Goal: Task Accomplishment & Management: Manage account settings

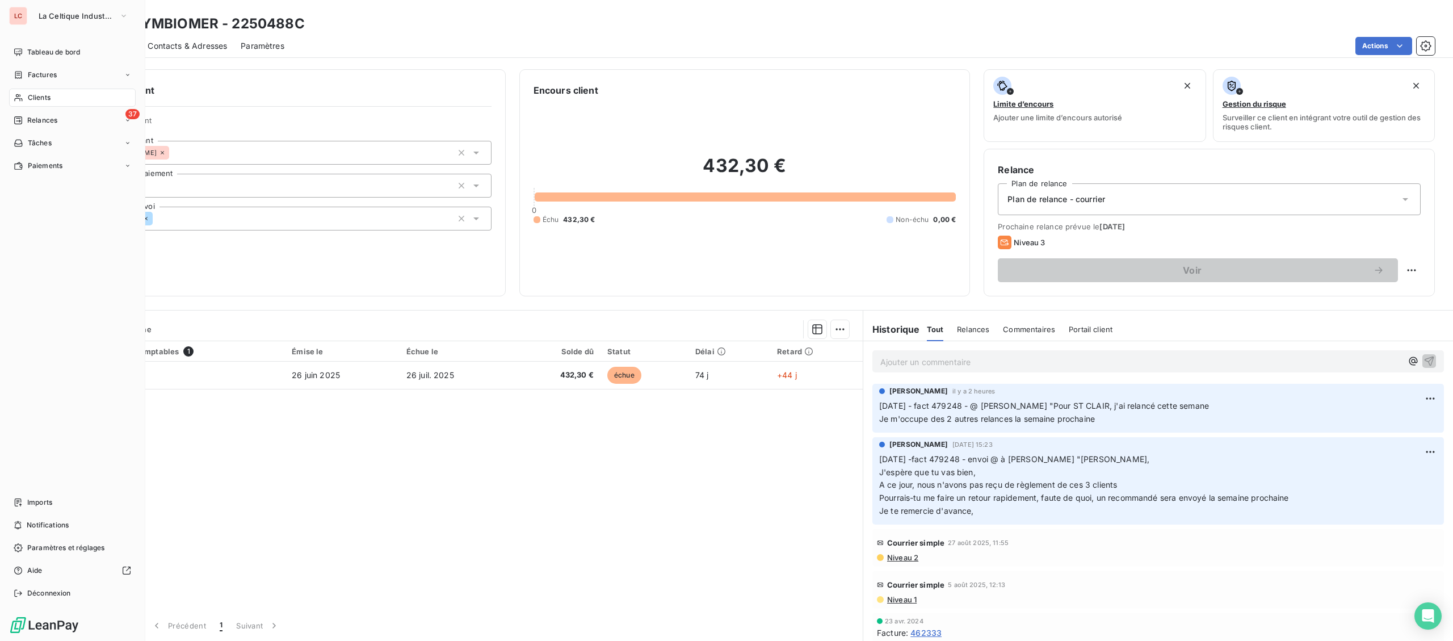
click at [27, 95] on div "Clients" at bounding box center [72, 98] width 127 height 18
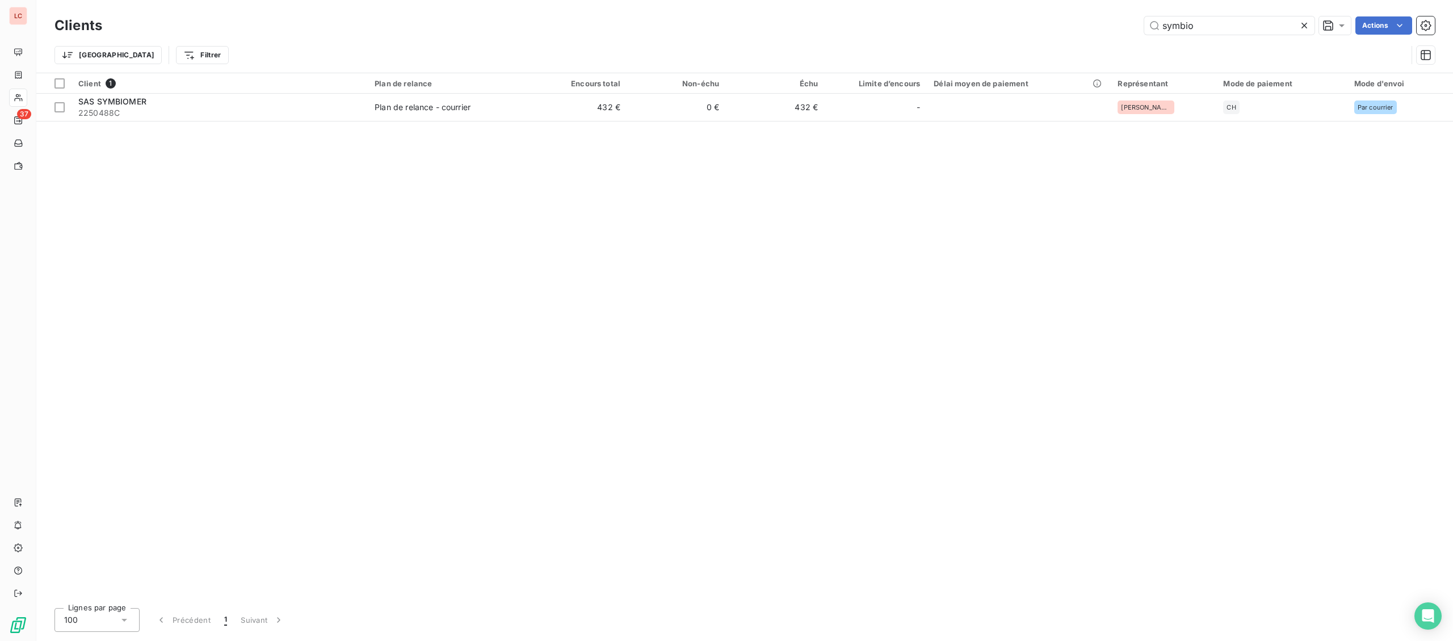
drag, startPoint x: 1220, startPoint y: 23, endPoint x: 789, endPoint y: 3, distance: 431.4
click at [1145, 22] on input "symbio" at bounding box center [1230, 25] width 170 height 18
type input "s"
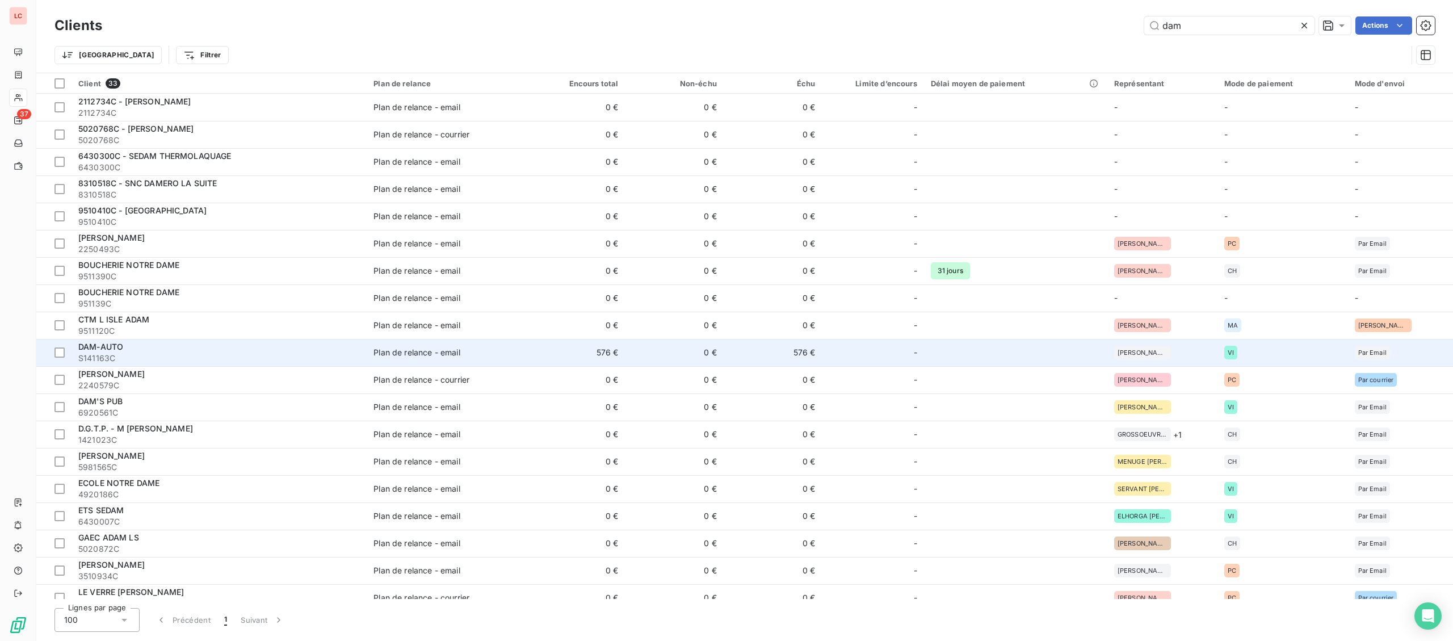
type input "dam"
click at [152, 348] on div "DAM-AUTO" at bounding box center [219, 346] width 282 height 11
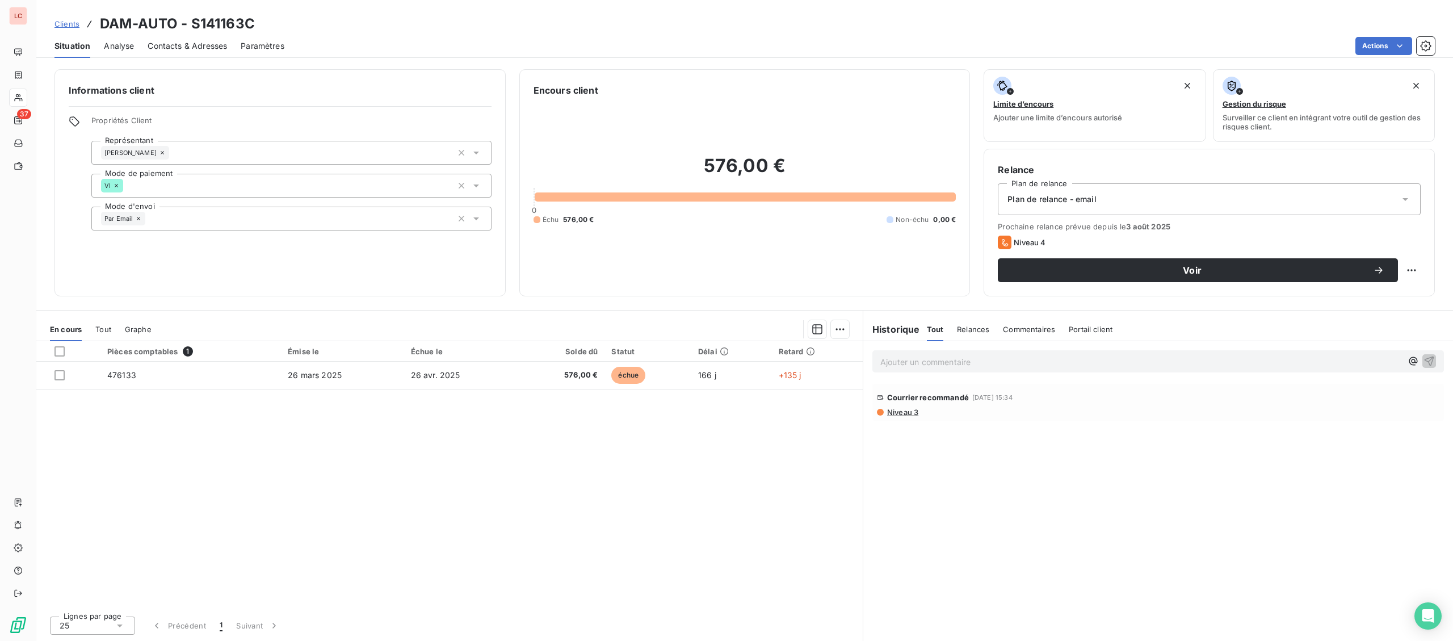
click at [904, 416] on span "Niveau 3" at bounding box center [902, 412] width 32 height 9
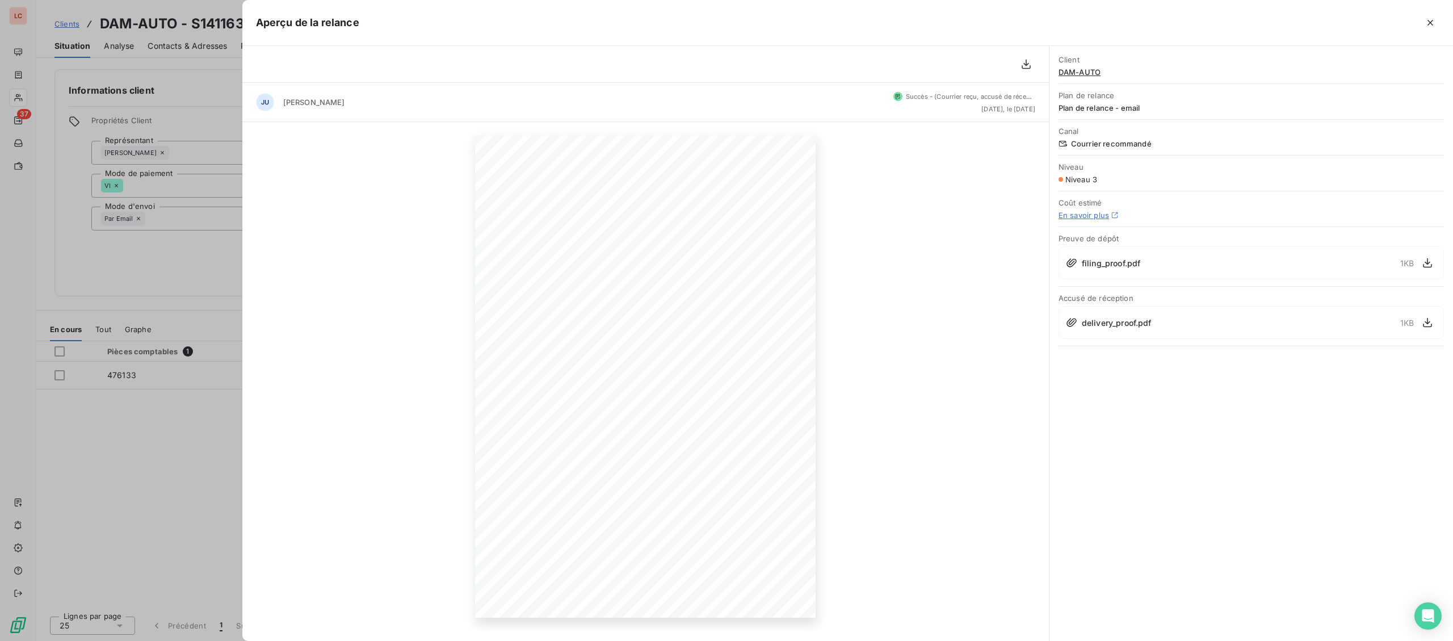
click at [965, 259] on div "[DATE] Objet : [La Celtique Industrielle] Retard de paiement Bonjour , Nos diff…" at bounding box center [645, 376] width 807 height 509
drag, startPoint x: 57, startPoint y: 372, endPoint x: 68, endPoint y: 375, distance: 10.8
click at [68, 375] on div at bounding box center [726, 320] width 1453 height 641
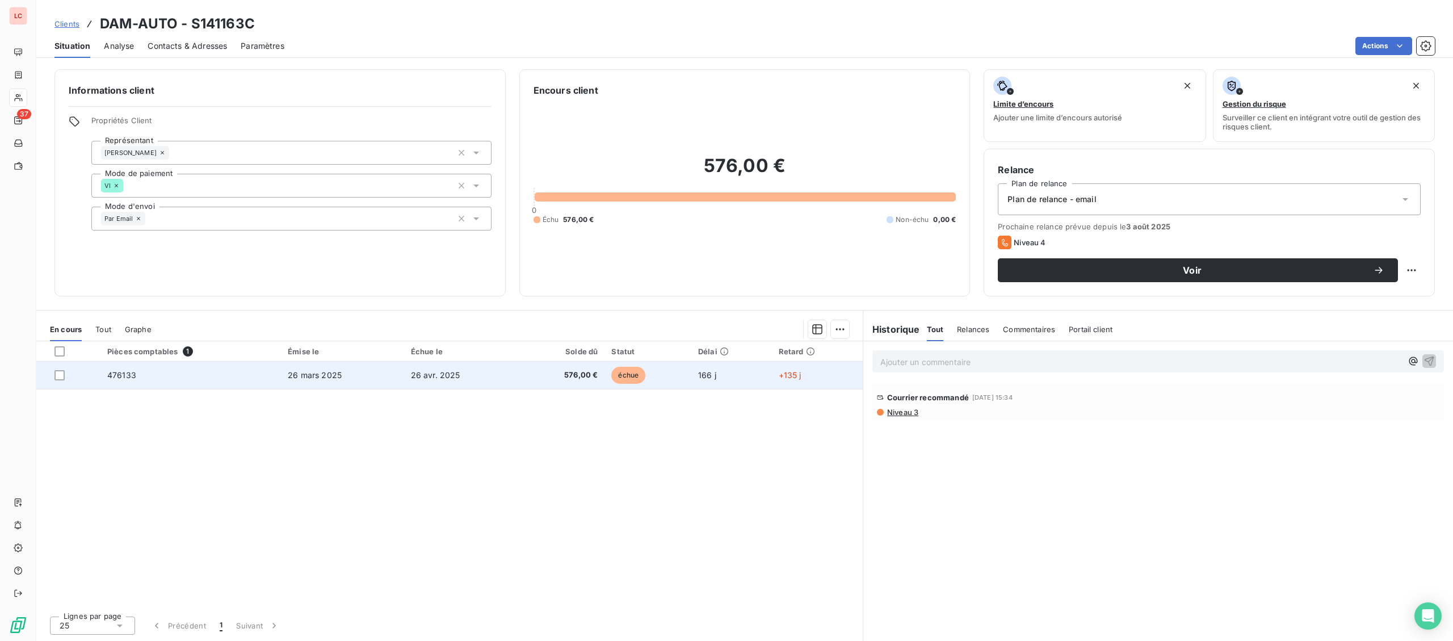
click at [186, 370] on td "476133" at bounding box center [190, 375] width 181 height 27
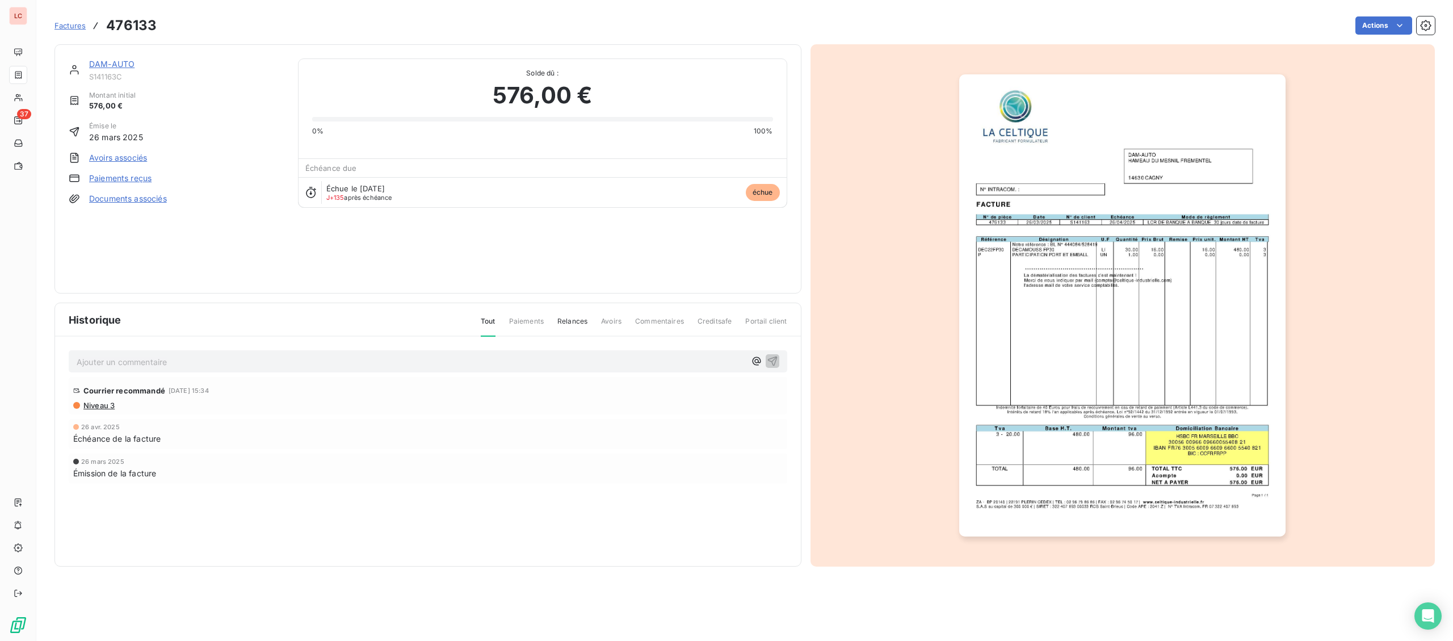
click at [102, 409] on div "Courrier recommandé [DATE] 15:34 Niveau 3" at bounding box center [428, 395] width 719 height 37
click at [102, 404] on span "Niveau 3" at bounding box center [98, 405] width 32 height 9
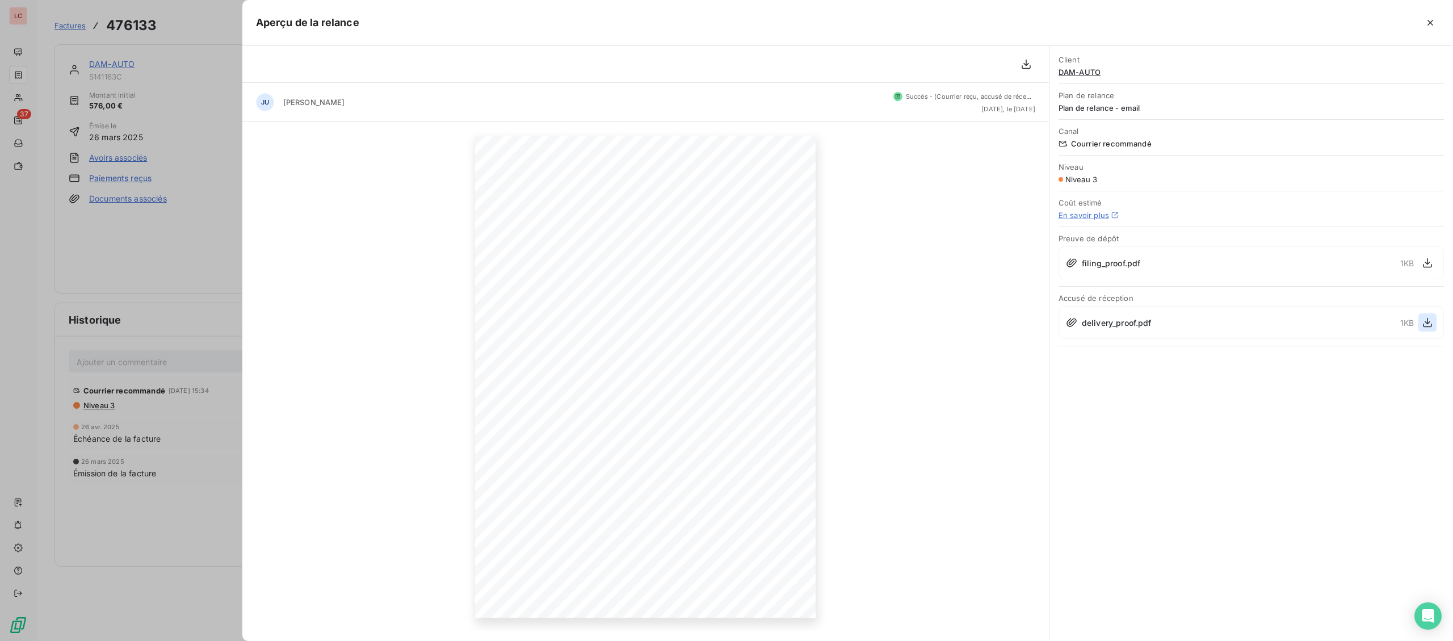
click at [1434, 324] on button "button" at bounding box center [1428, 322] width 18 height 18
click at [211, 272] on div at bounding box center [726, 320] width 1453 height 641
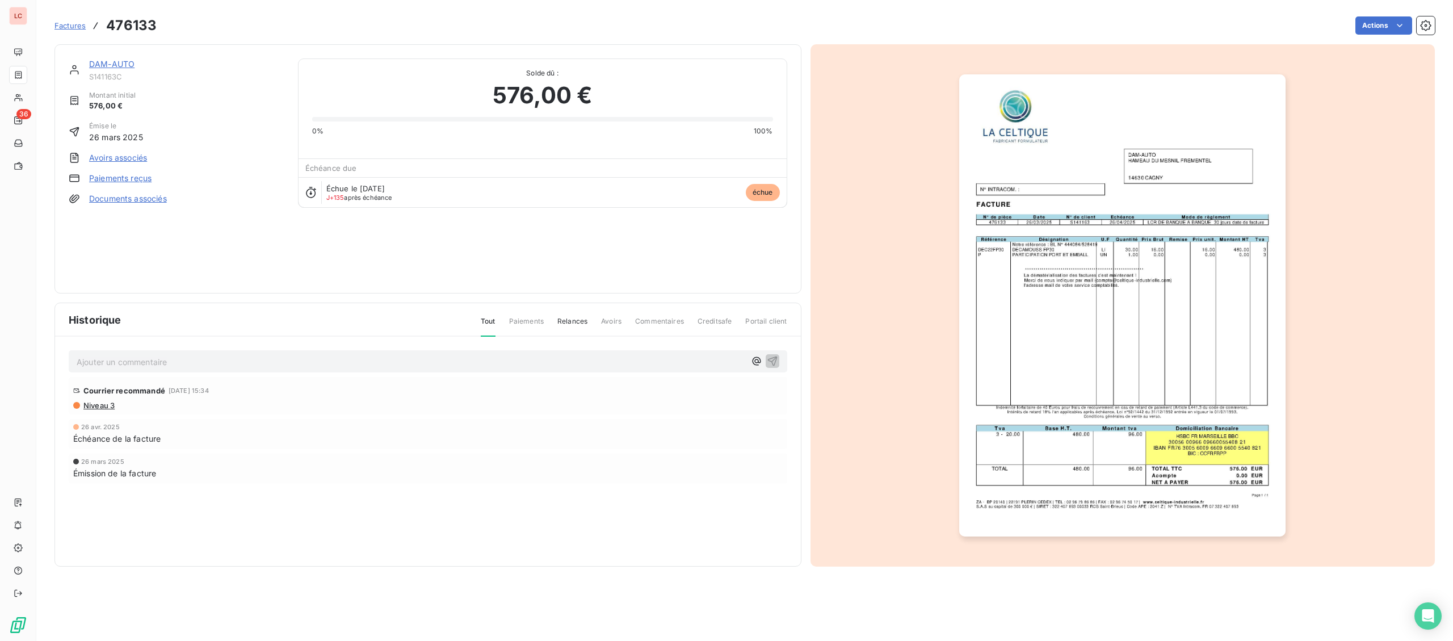
click at [1102, 359] on img "button" at bounding box center [1123, 305] width 326 height 462
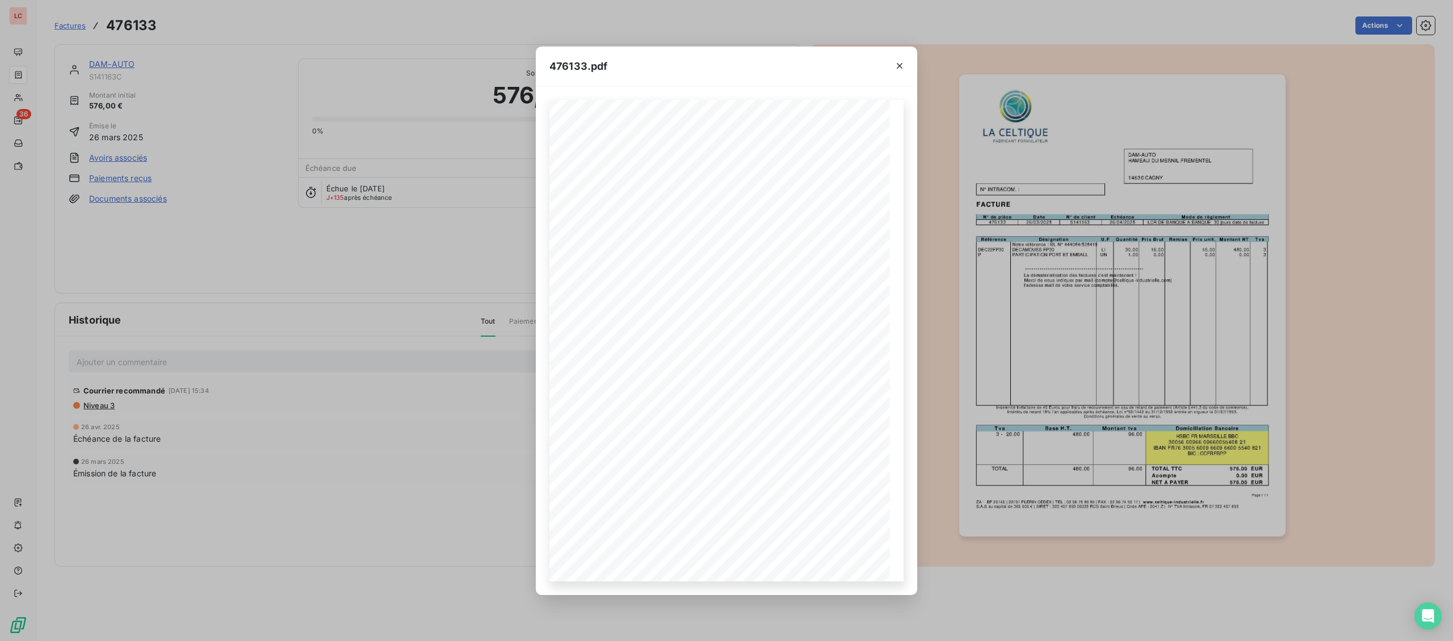
click at [454, 551] on div "**********" at bounding box center [726, 320] width 1453 height 641
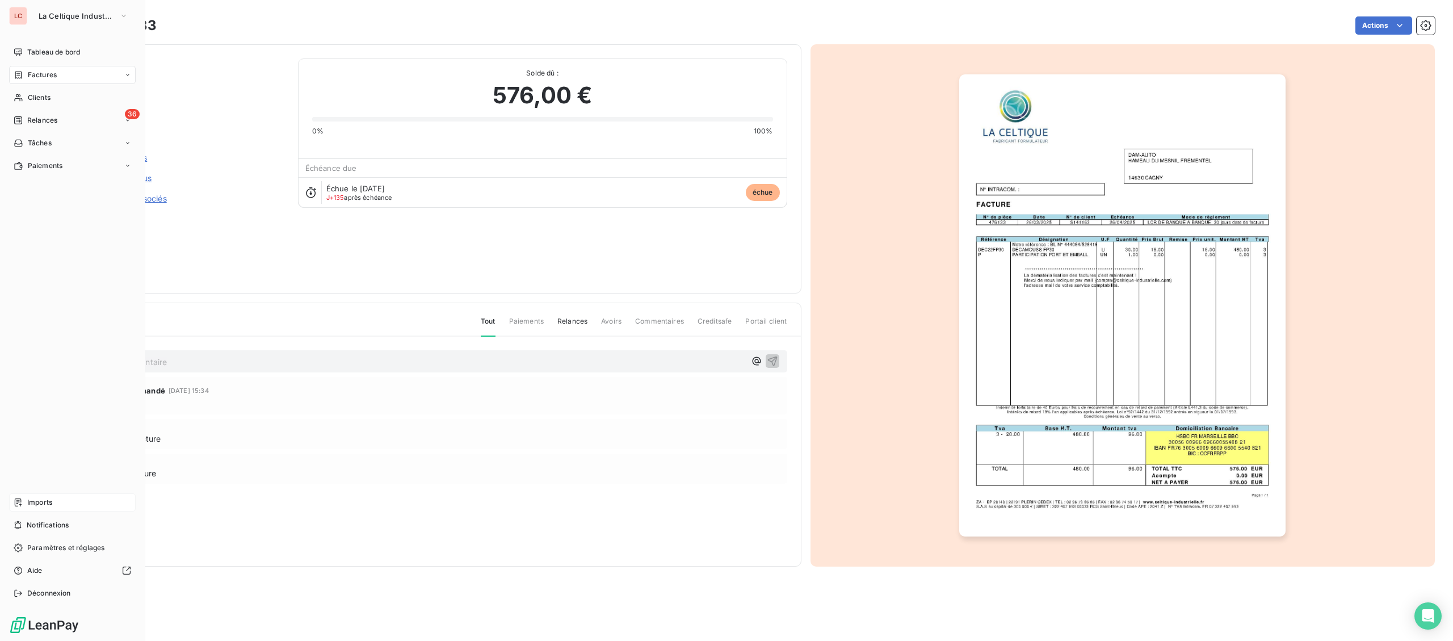
click at [43, 497] on div "Imports" at bounding box center [72, 502] width 127 height 18
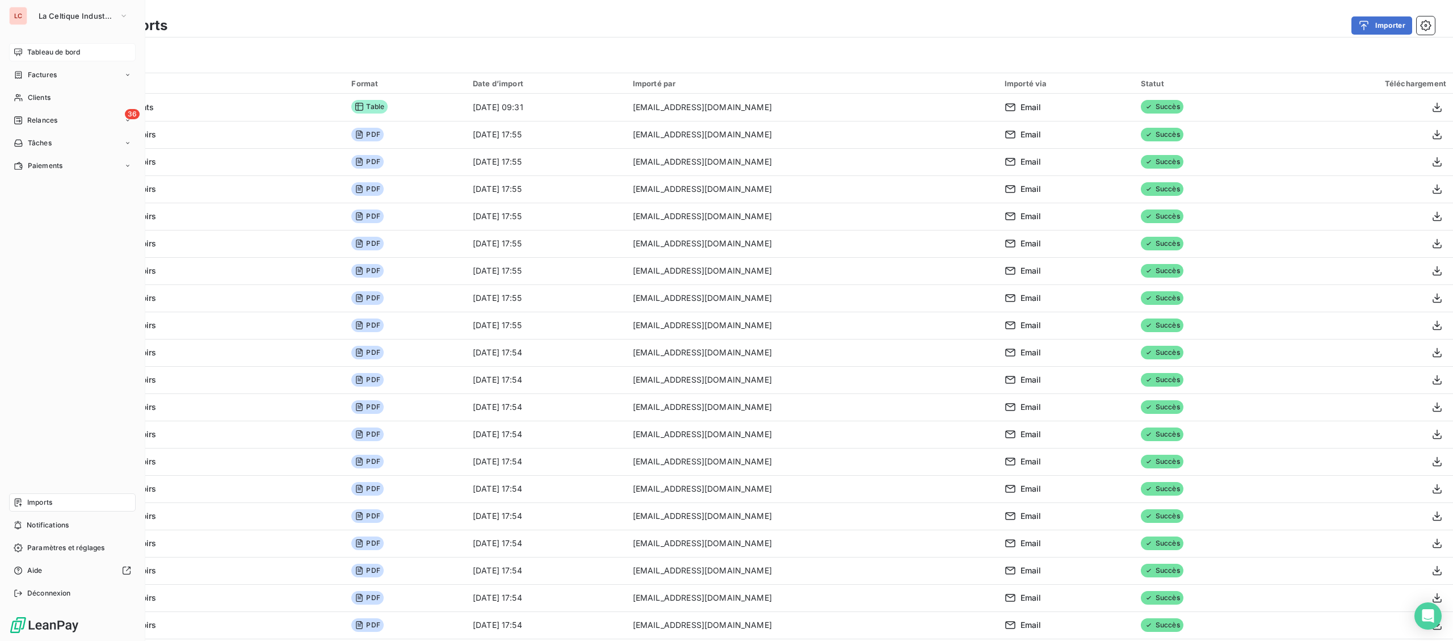
click at [23, 49] on div "Tableau de bord" at bounding box center [72, 52] width 127 height 18
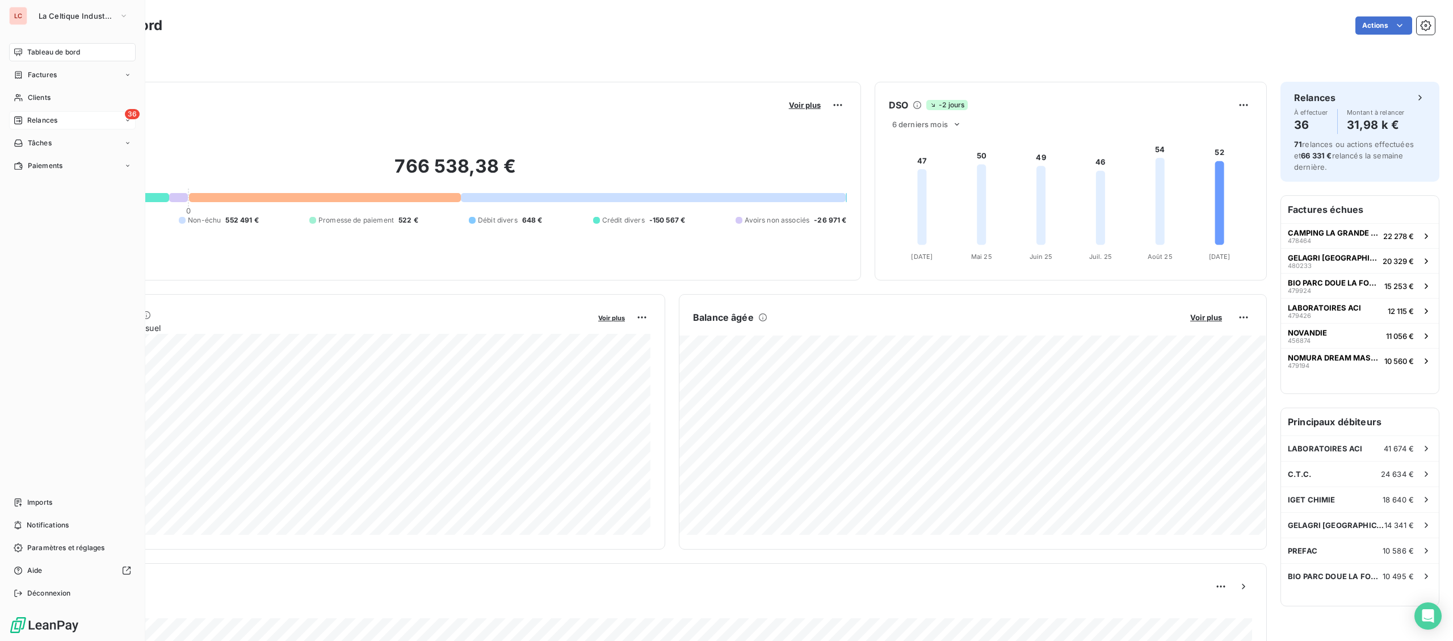
click at [18, 118] on icon at bounding box center [18, 120] width 9 height 9
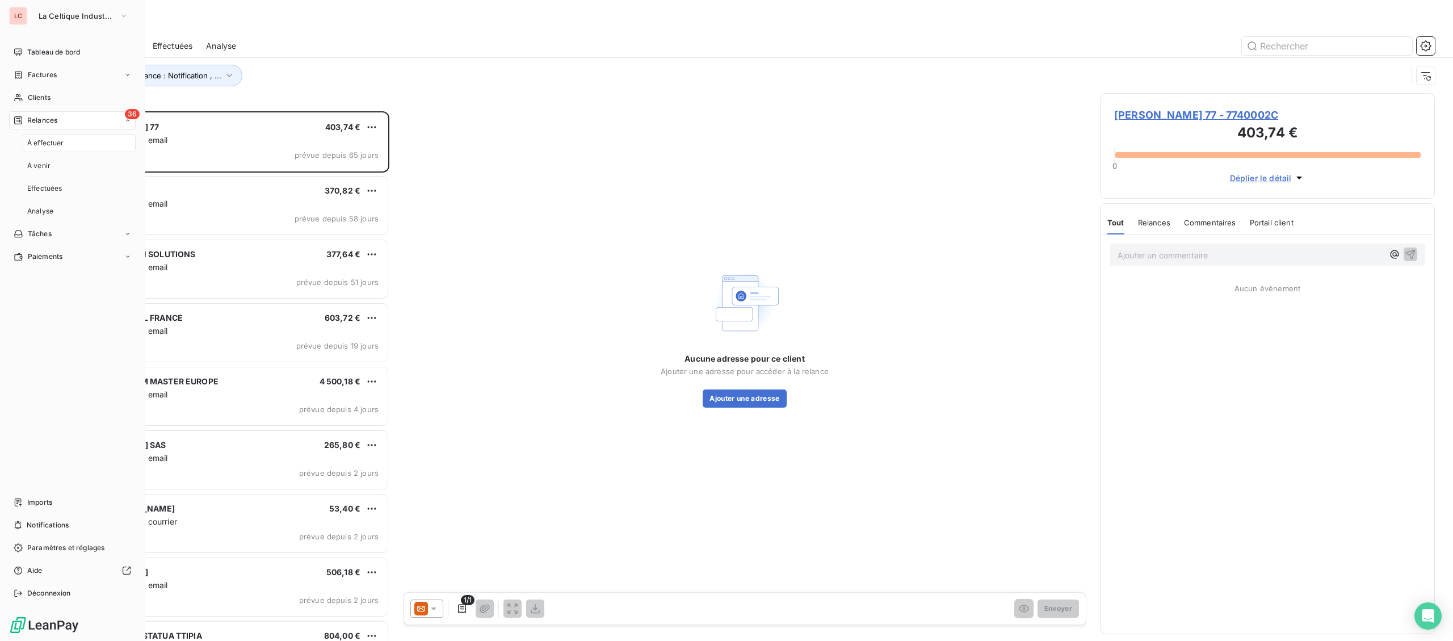
click at [55, 148] on span "À effectuer" at bounding box center [45, 143] width 37 height 10
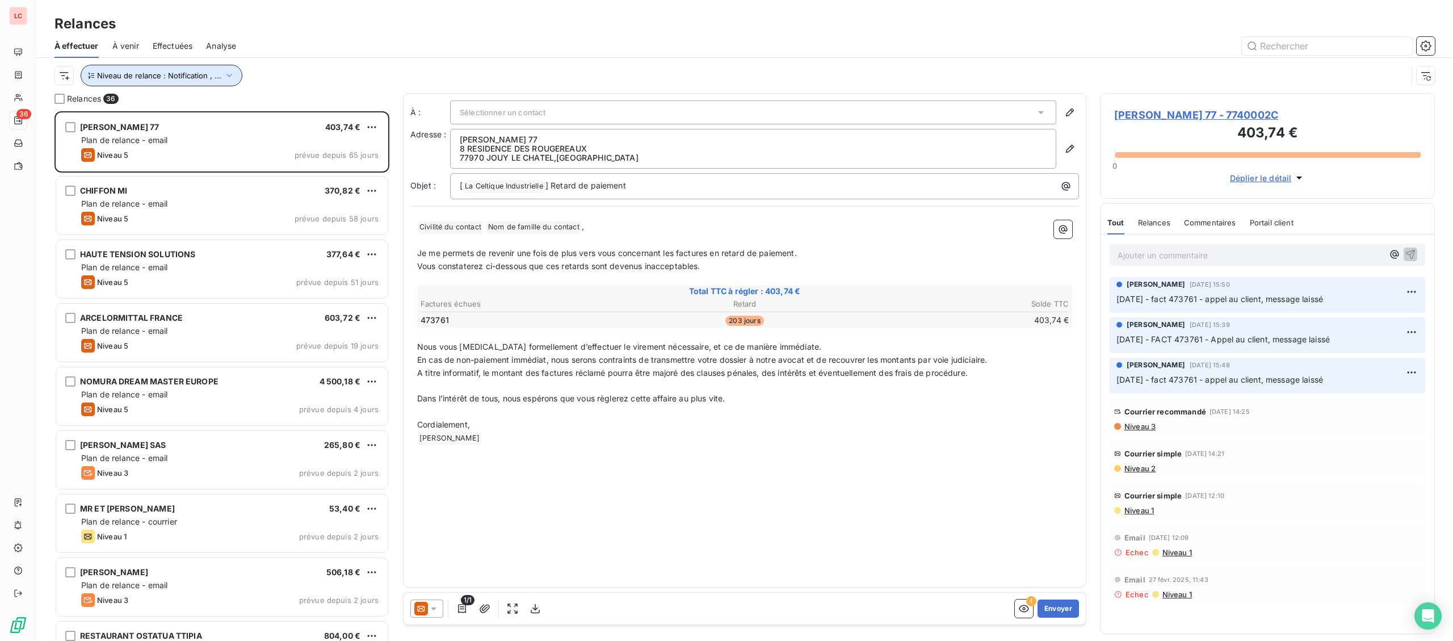
click at [185, 73] on span "Niveau de relance : Notification , ..." at bounding box center [159, 75] width 124 height 9
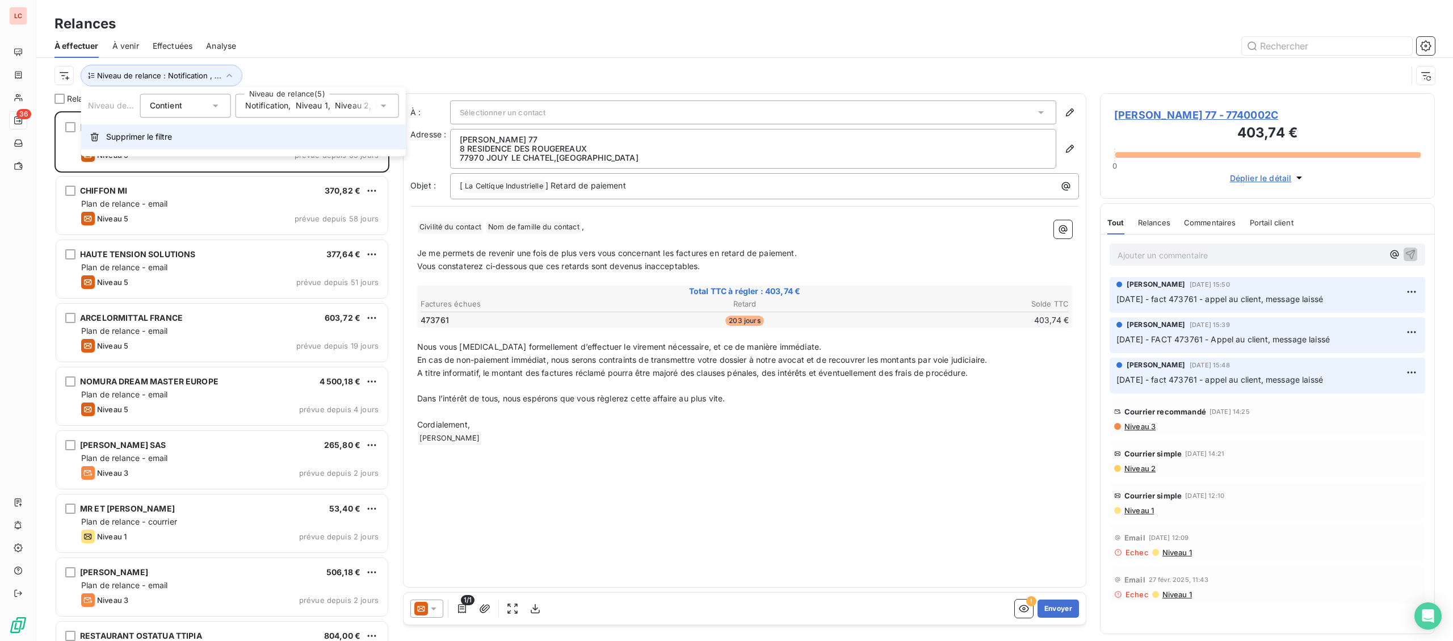
click at [111, 143] on button "Supprimer le filtre" at bounding box center [243, 136] width 325 height 25
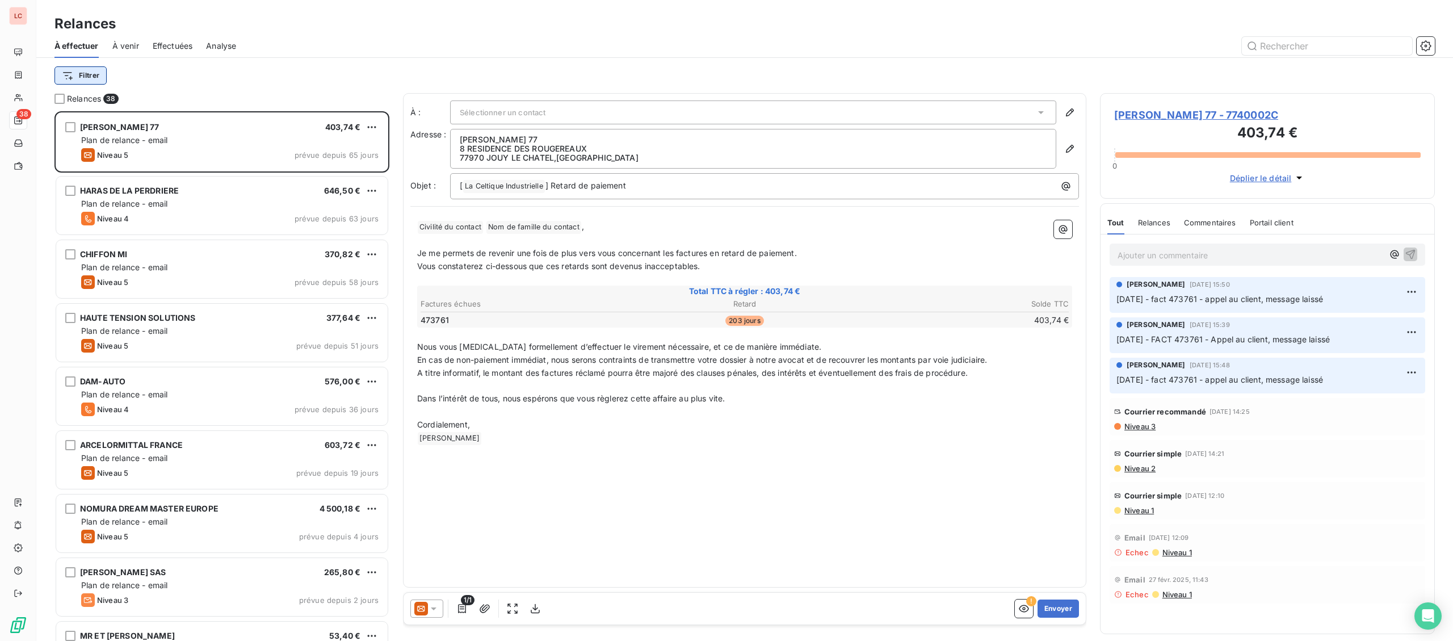
scroll to position [530, 334]
click at [91, 76] on html "LC 38 Relances À effectuer À venir Effectuées Analyse Filtrer Relances 38 [PERS…" at bounding box center [726, 320] width 1453 height 641
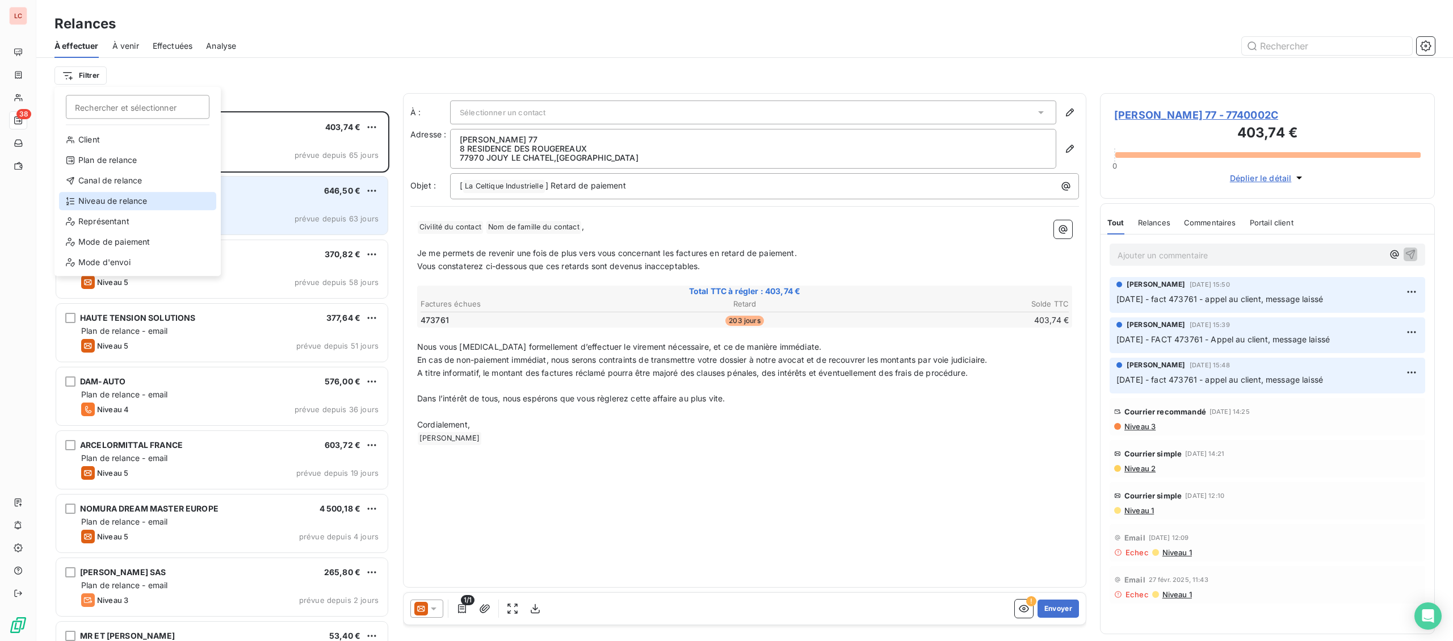
drag, startPoint x: 132, startPoint y: 181, endPoint x: 132, endPoint y: 204, distance: 22.7
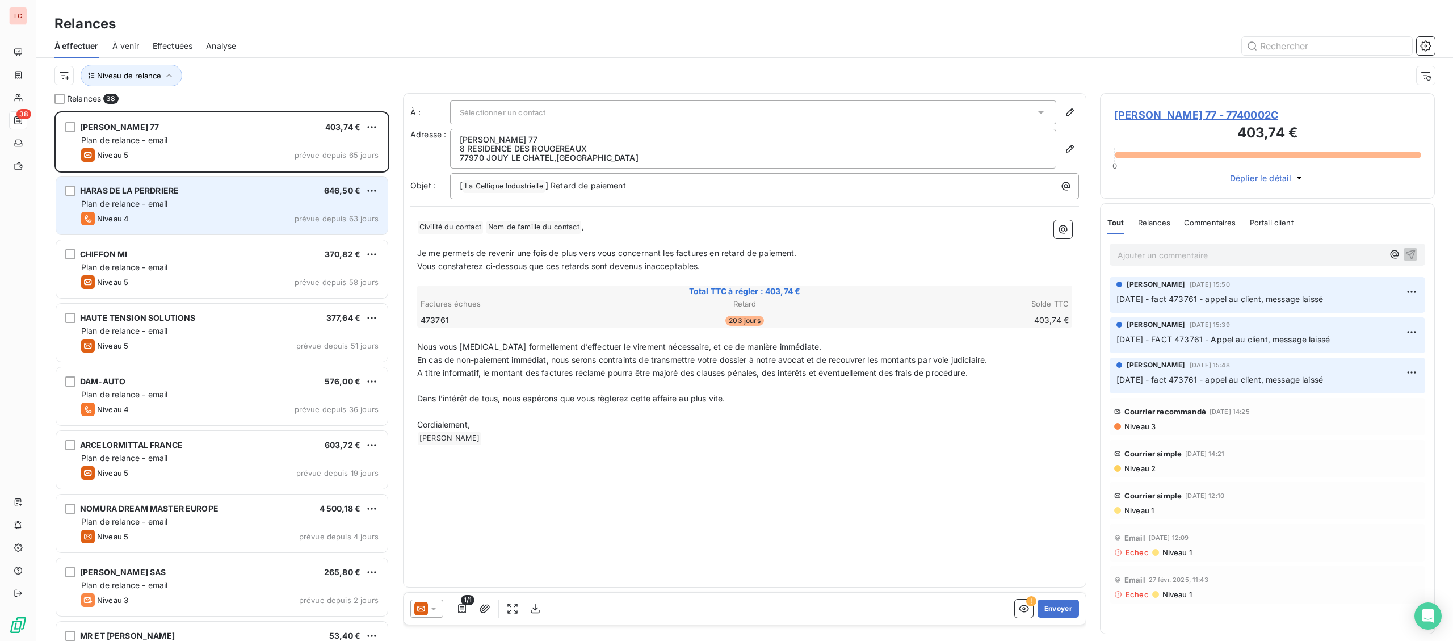
click at [132, 204] on span "Plan de relance - email" at bounding box center [124, 204] width 86 height 10
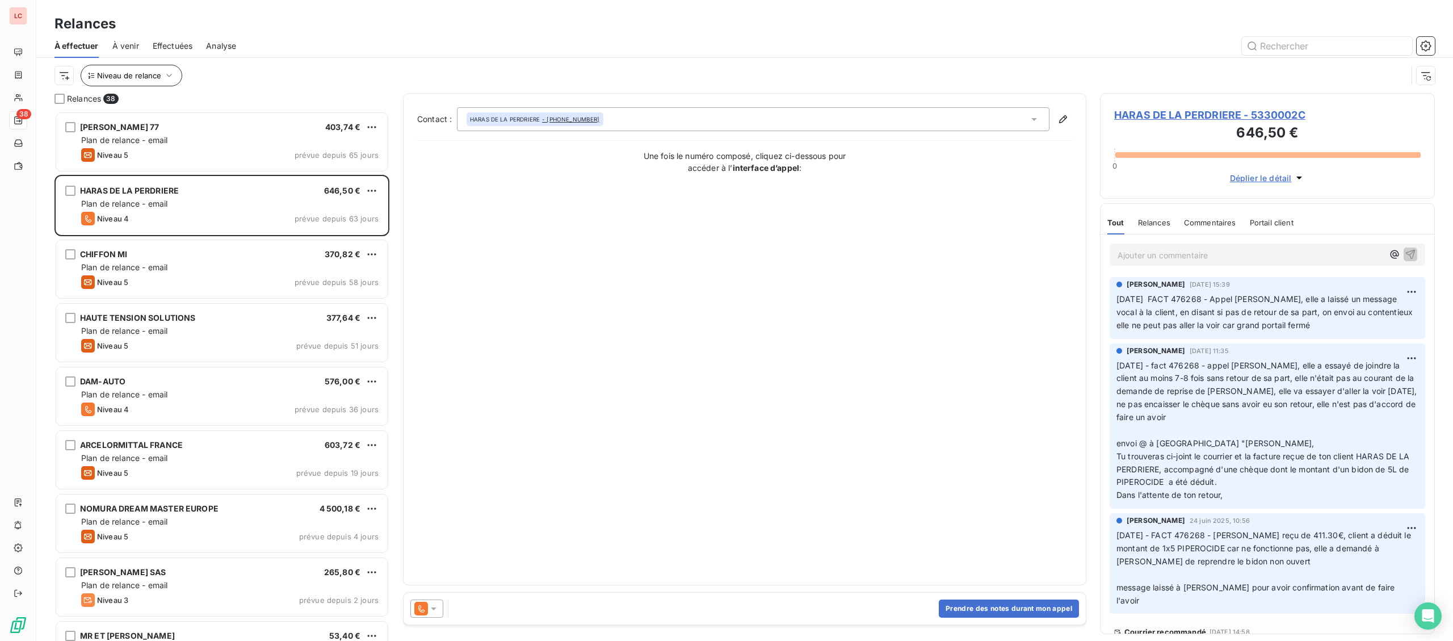
click at [141, 86] on div "Niveau de relance" at bounding box center [745, 75] width 1381 height 35
click at [148, 82] on button "Niveau de relance" at bounding box center [132, 76] width 102 height 22
drag, startPoint x: 244, startPoint y: 99, endPoint x: 248, endPoint y: 106, distance: 7.9
click at [245, 102] on div at bounding box center [318, 106] width 164 height 24
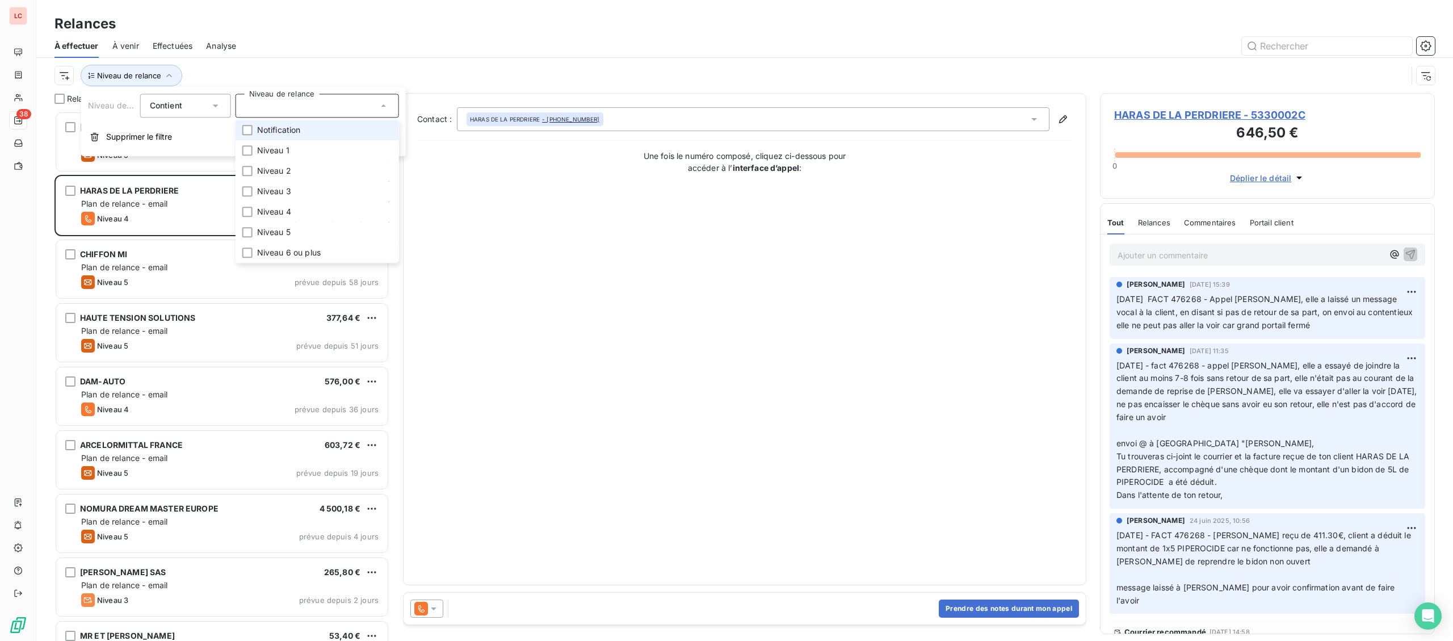
click at [272, 132] on span "Notification" at bounding box center [279, 129] width 44 height 11
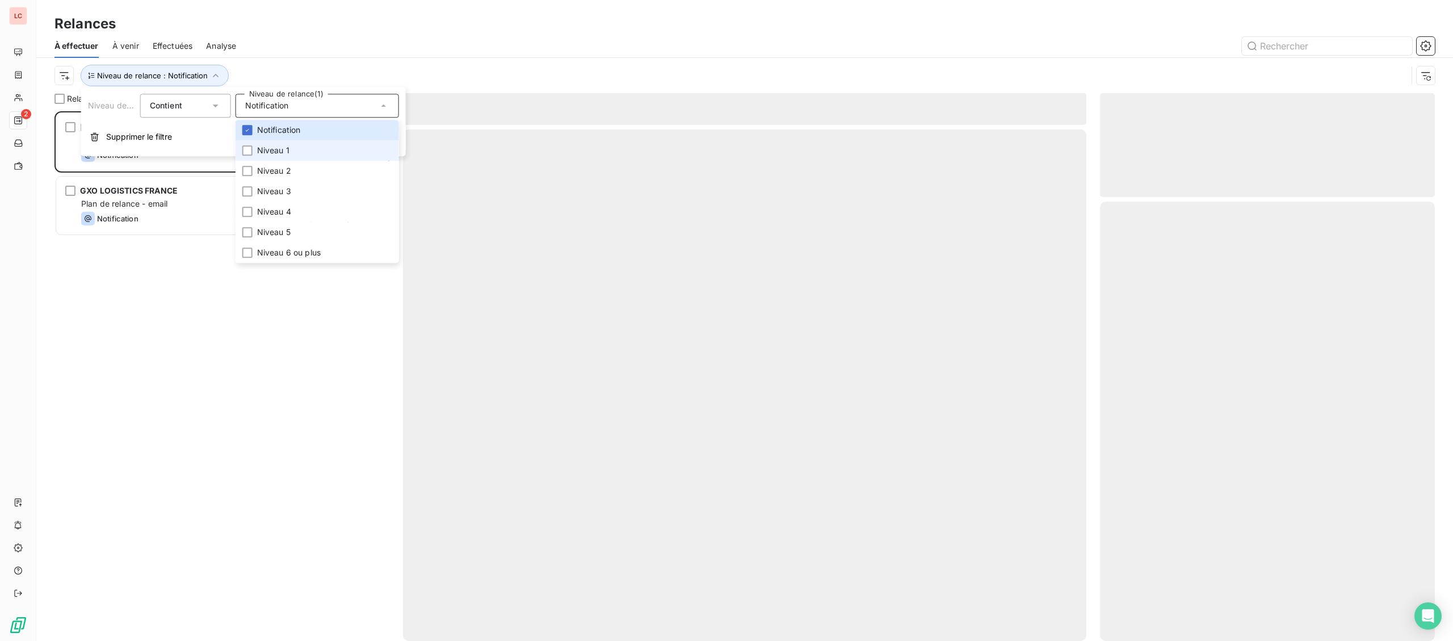
scroll to position [530, 334]
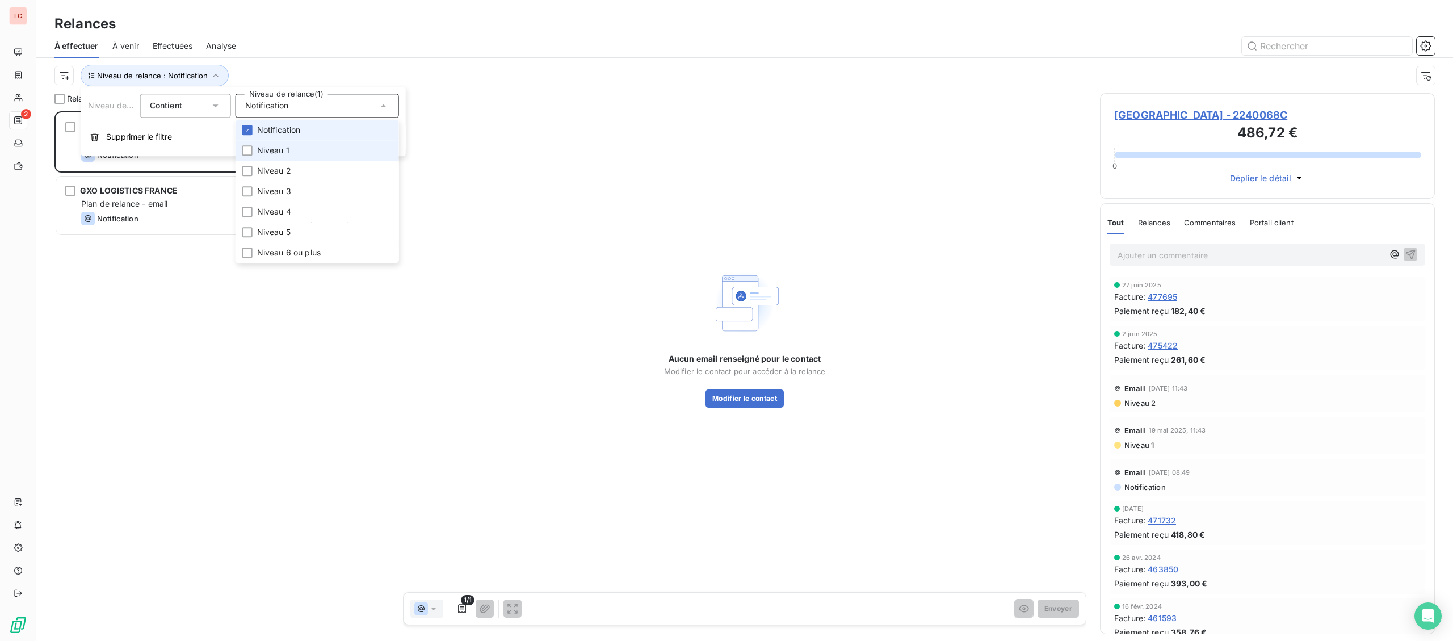
click at [273, 136] on span "Notification" at bounding box center [279, 129] width 44 height 11
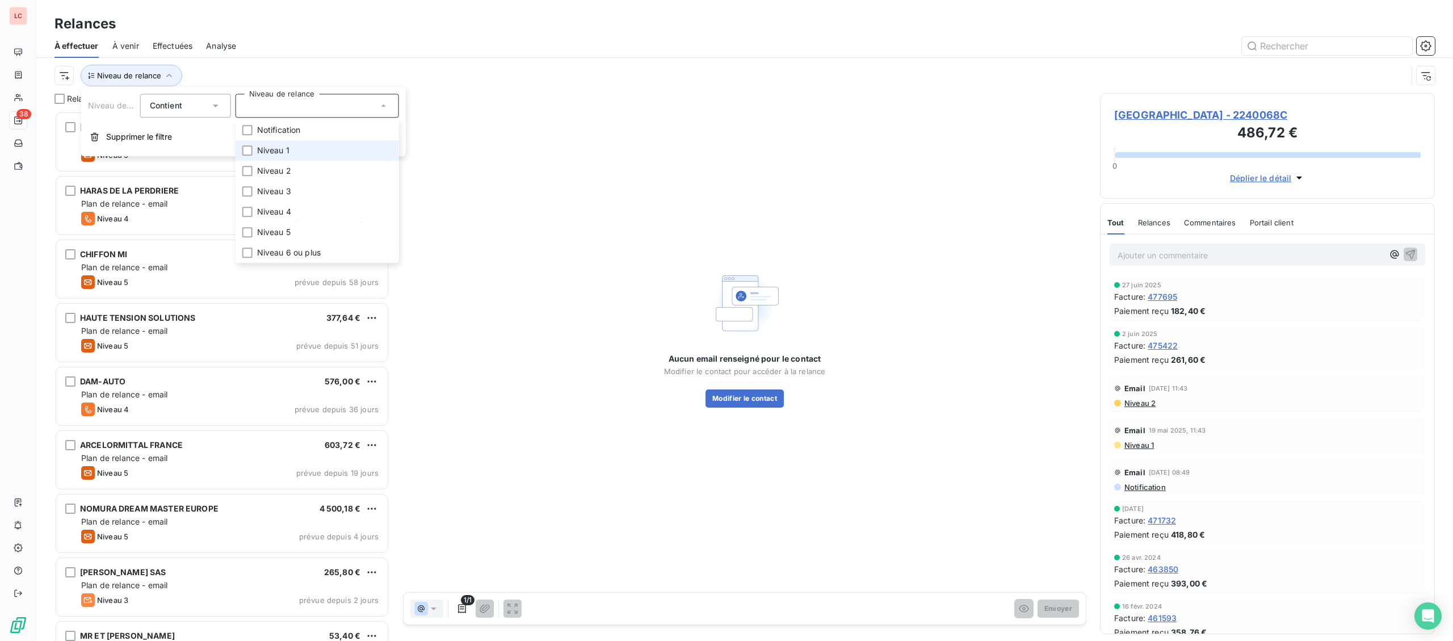
click at [266, 157] on li "Niveau 1" at bounding box center [318, 150] width 164 height 20
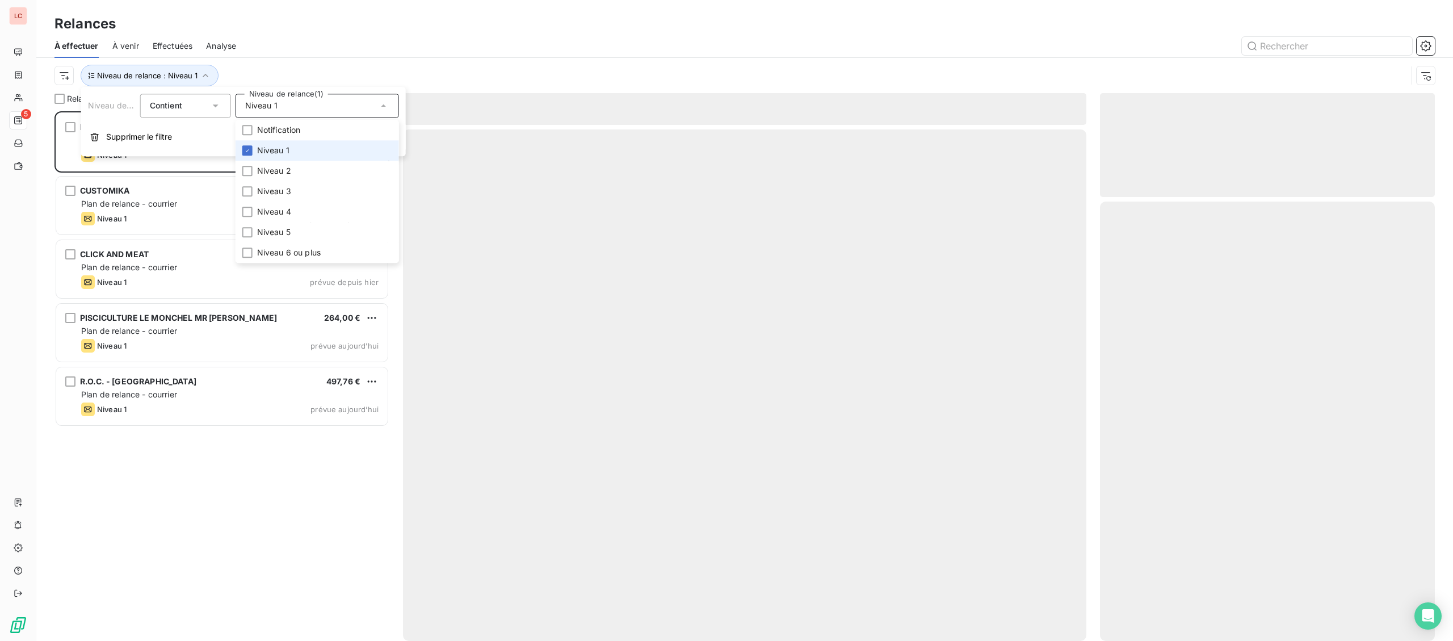
scroll to position [530, 334]
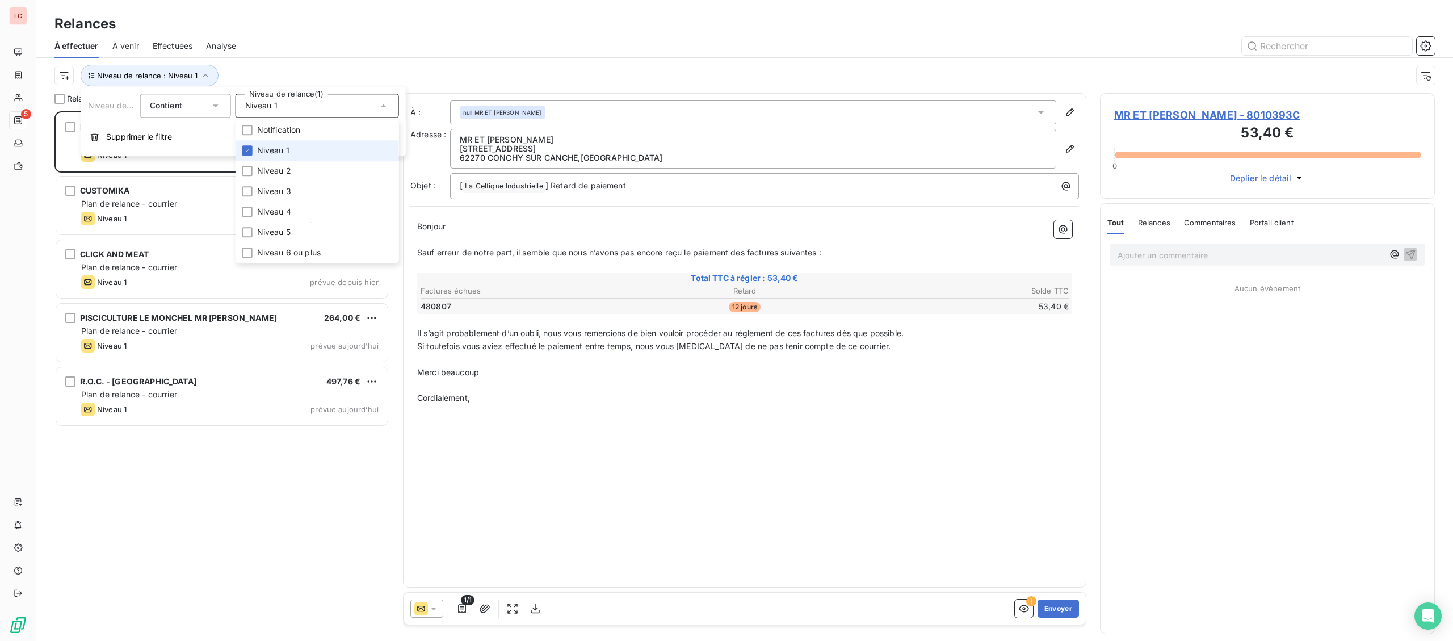
click at [267, 155] on span "Niveau 1" at bounding box center [273, 150] width 32 height 11
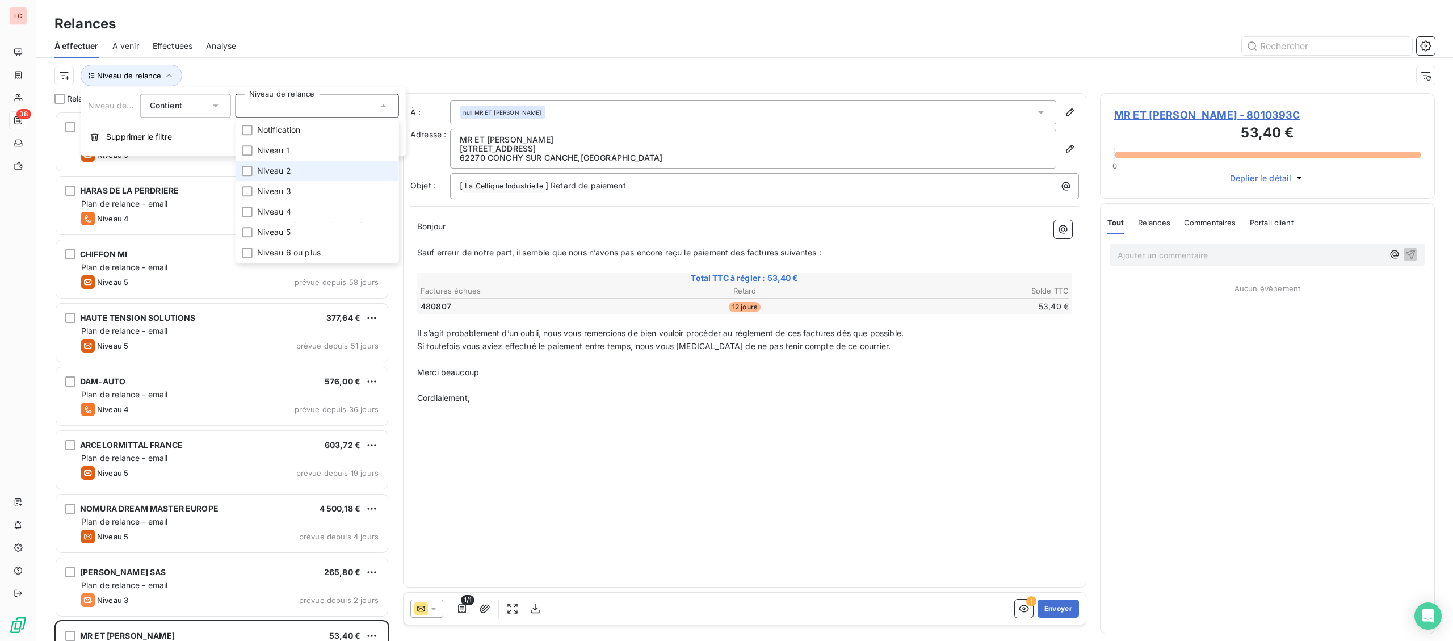
click at [266, 173] on span "Niveau 2" at bounding box center [274, 170] width 34 height 11
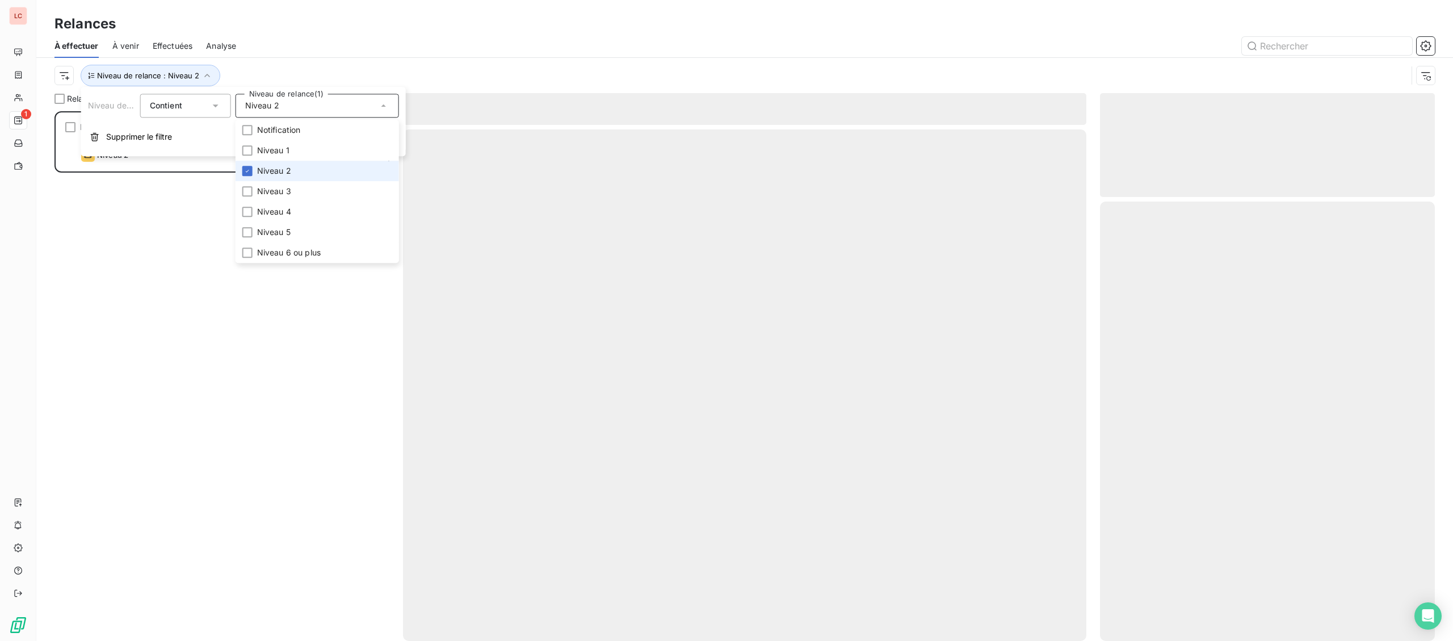
scroll to position [530, 334]
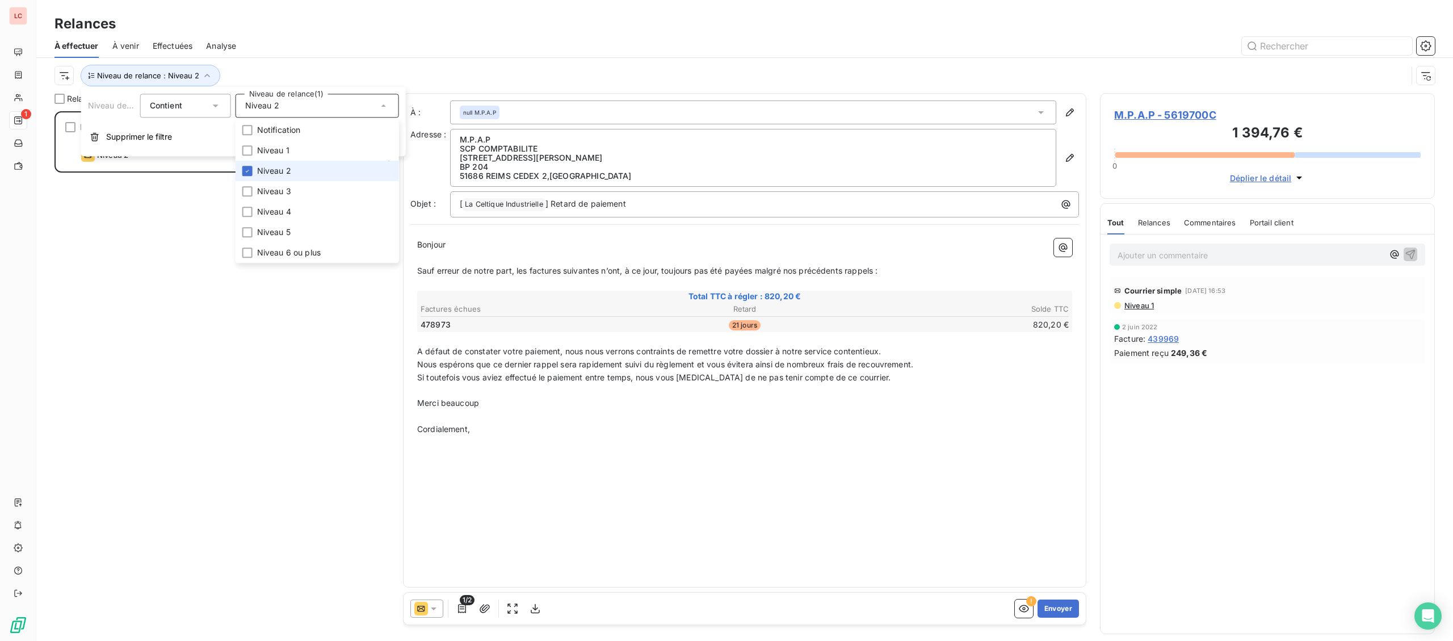
click at [266, 173] on span "Niveau 2" at bounding box center [274, 170] width 34 height 11
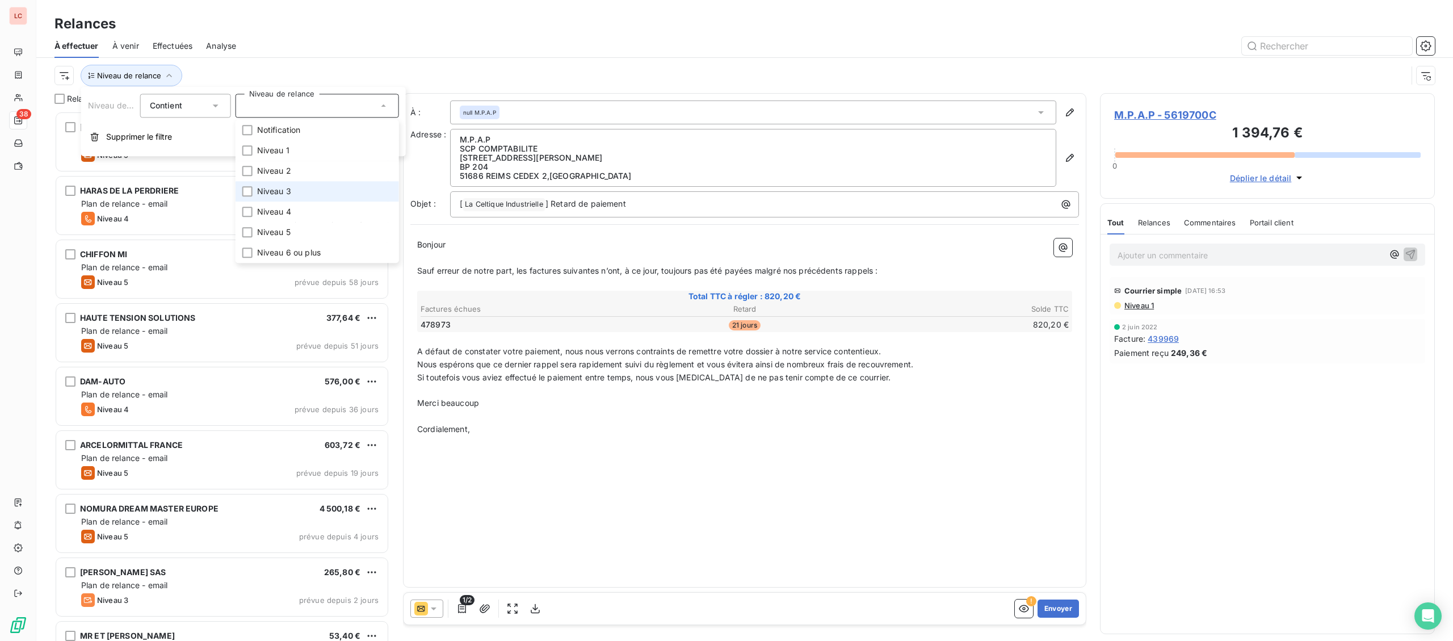
click at [261, 193] on span "Niveau 3" at bounding box center [274, 191] width 34 height 11
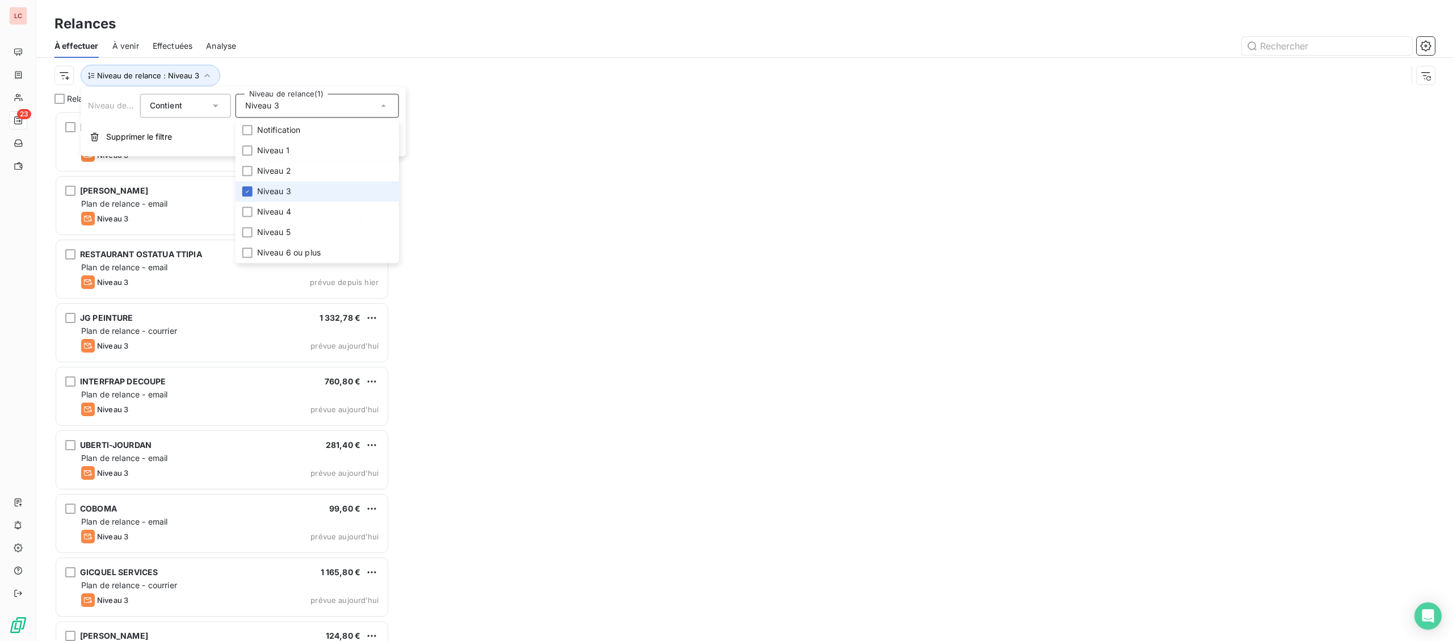
scroll to position [530, 334]
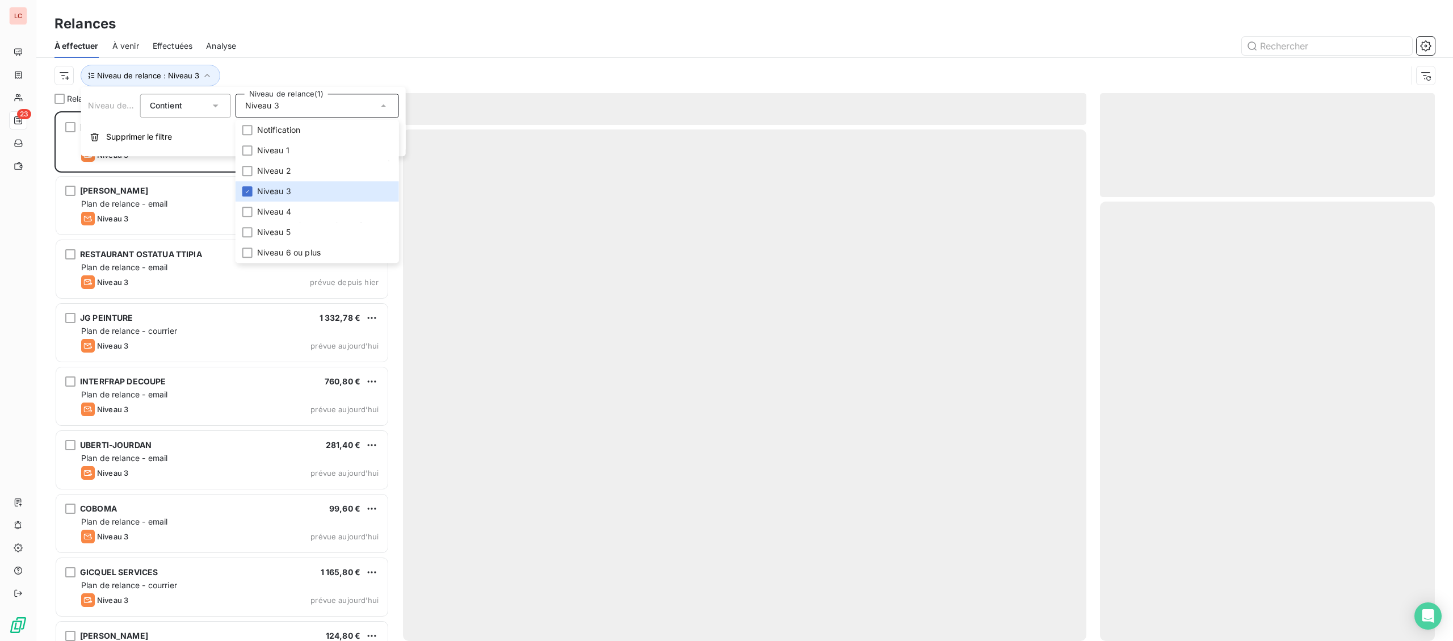
click at [288, 76] on div "Niveau de relance : Niveau 3" at bounding box center [731, 76] width 1353 height 22
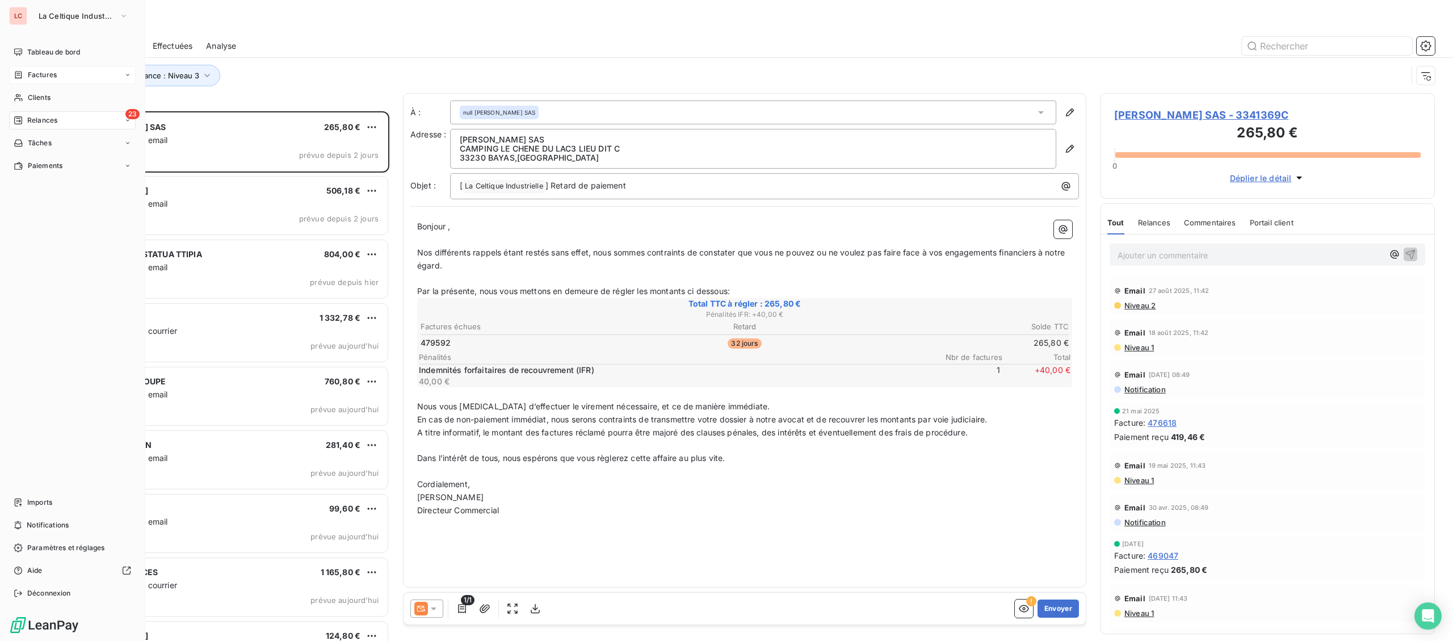
drag, startPoint x: 48, startPoint y: 54, endPoint x: 9, endPoint y: 69, distance: 41.9
click at [48, 53] on span "Tableau de bord" at bounding box center [53, 52] width 53 height 10
